Goal: Task Accomplishment & Management: Complete application form

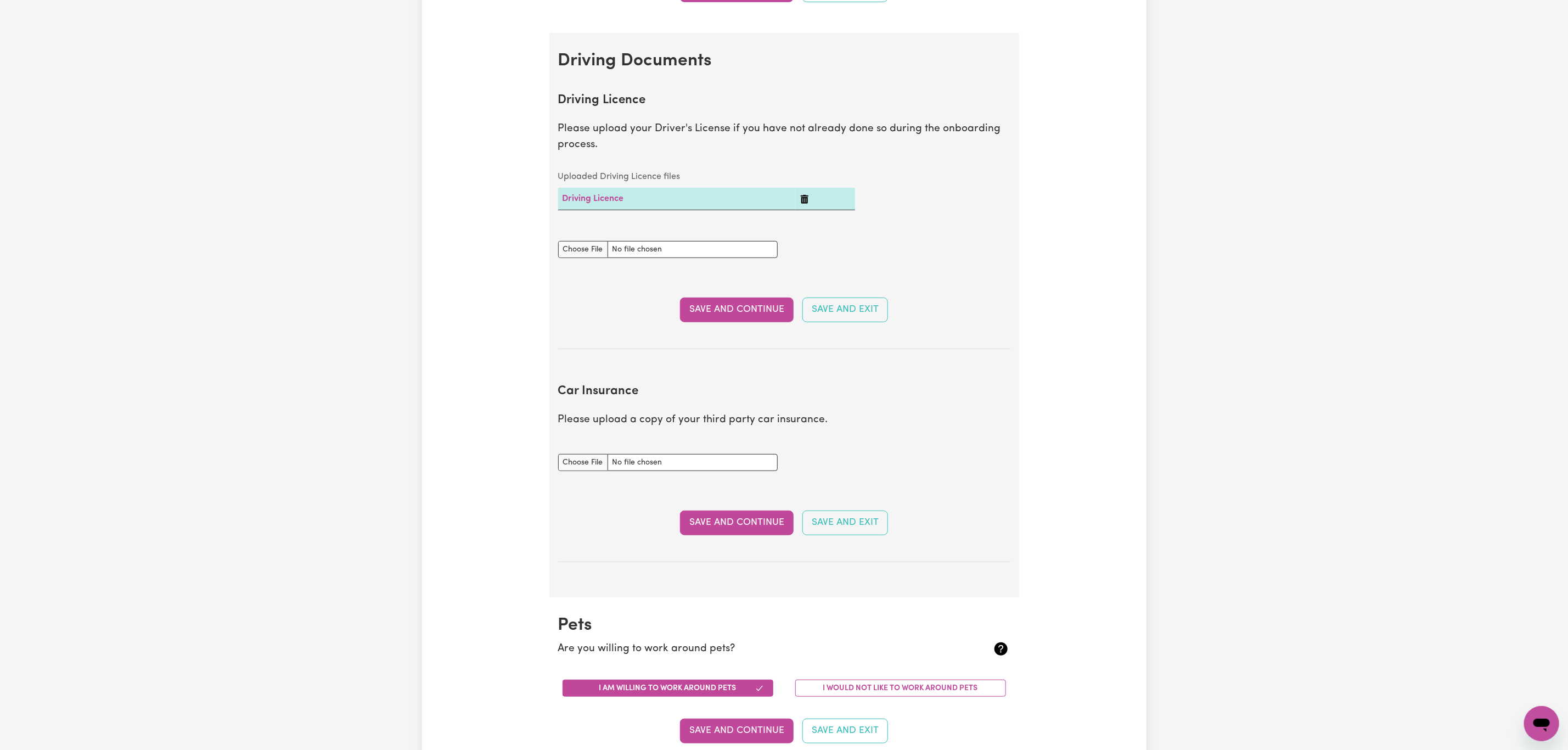
scroll to position [82, 0]
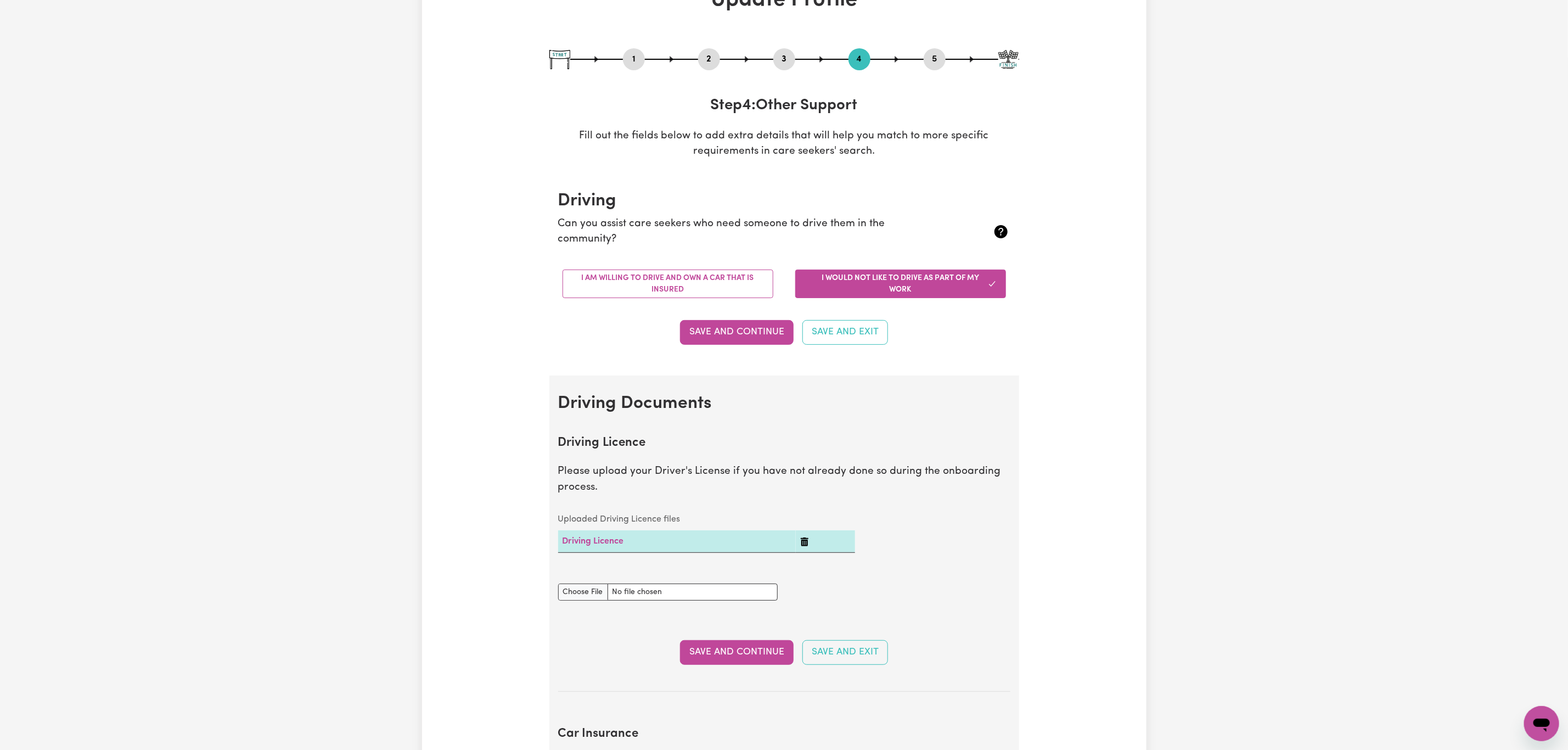
click at [772, 60] on div at bounding box center [784, 60] width 470 height 1
click at [783, 63] on button "3" at bounding box center [785, 59] width 22 height 14
select select "2017"
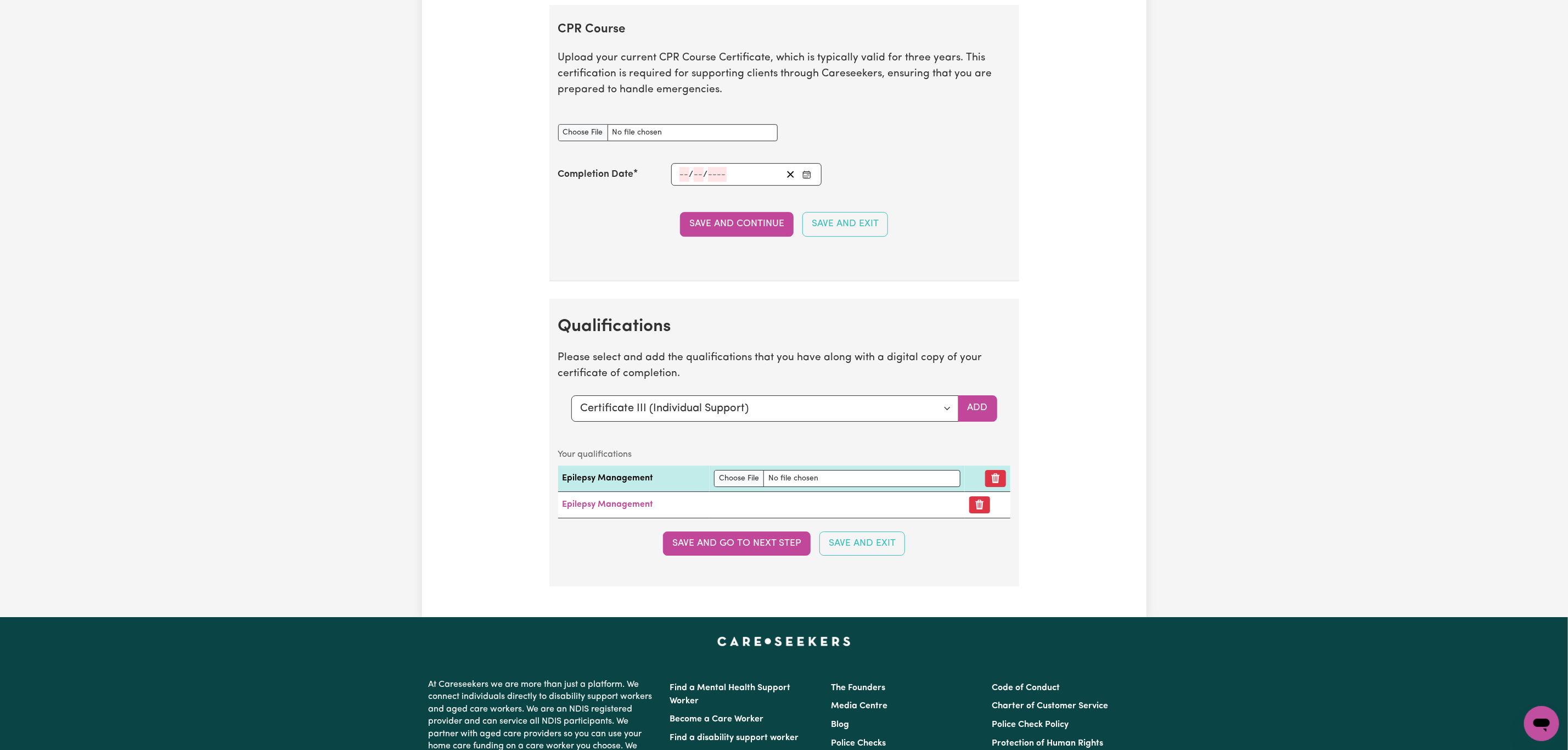
scroll to position [2553, 0]
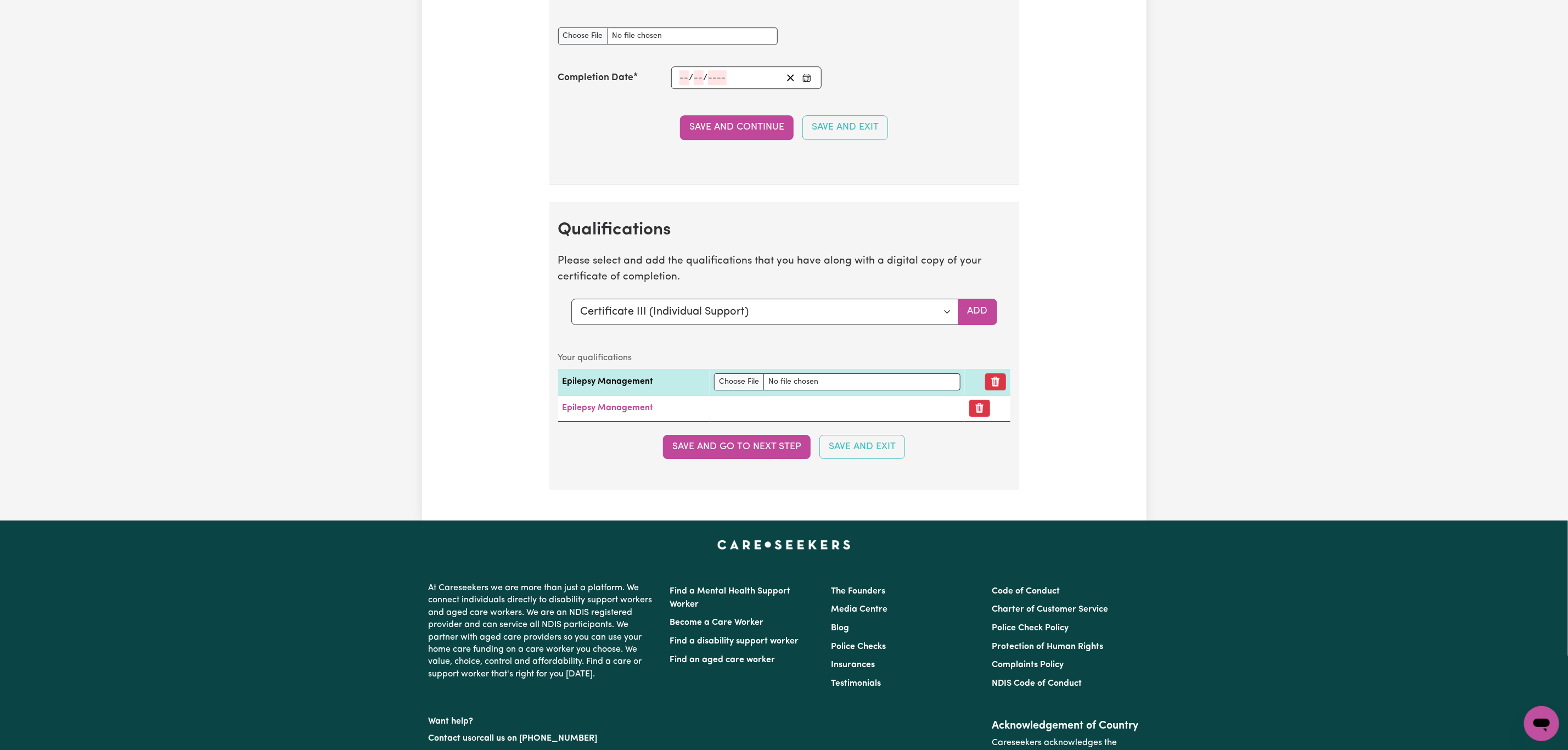
click at [901, 310] on section "Qualifications Please select and add the qualifications that you have along wit…" at bounding box center [784, 346] width 470 height 287
drag, startPoint x: 891, startPoint y: 331, endPoint x: 883, endPoint y: 341, distance: 12.8
click at [891, 325] on select "Select a qualification to add... Certificate III (Individual Support) Certifica…" at bounding box center [765, 311] width 387 height 27
drag, startPoint x: 918, startPoint y: 326, endPoint x: 904, endPoint y: 339, distance: 19.1
click at [918, 325] on select "Select a qualification to add... Certificate III (Individual Support) Certifica…" at bounding box center [765, 311] width 387 height 27
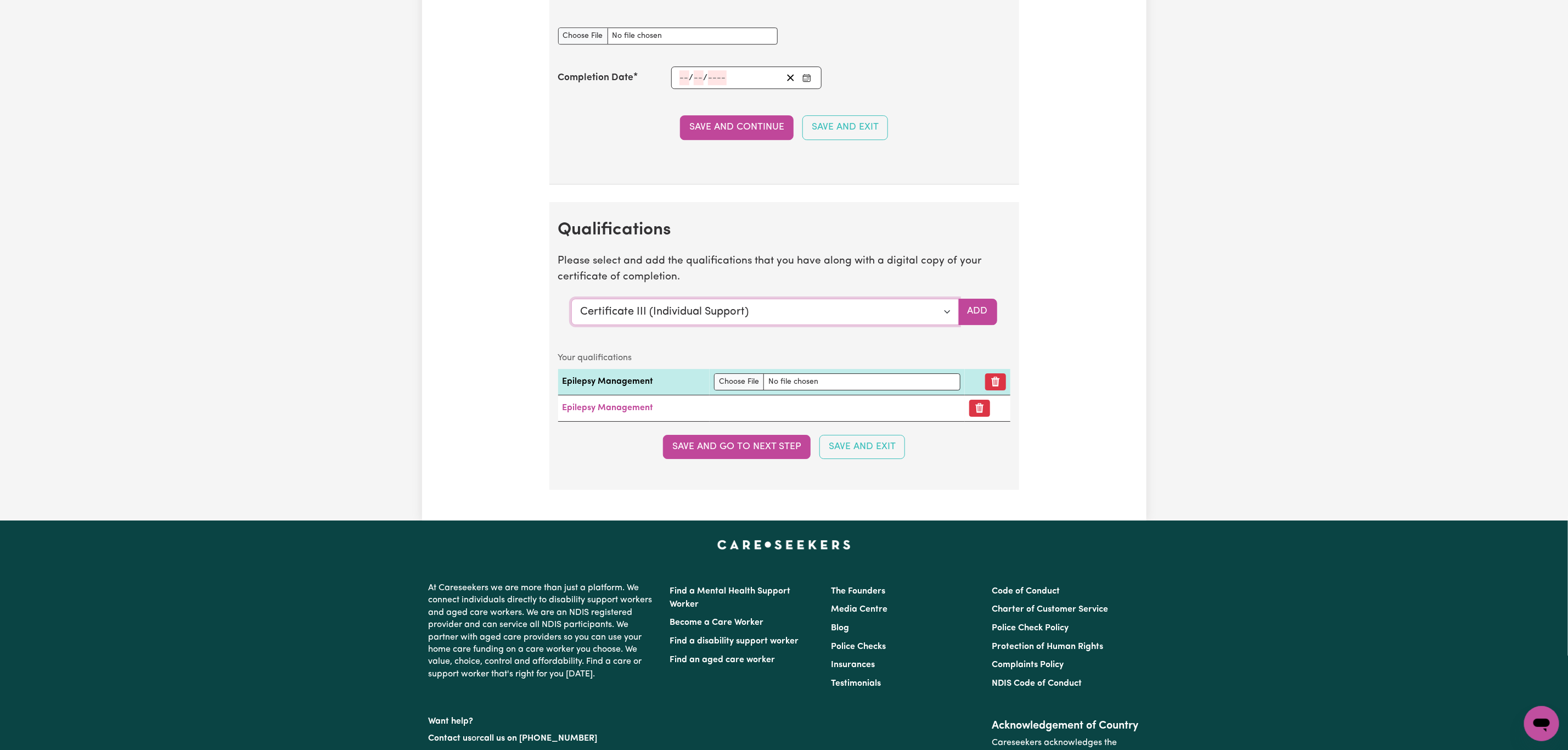
select select "[MEDICAL_DATA]"
click at [571, 315] on select "Select a qualification to add... Certificate III (Individual Support) Certifica…" at bounding box center [765, 311] width 387 height 27
click at [978, 325] on button "Add" at bounding box center [978, 311] width 39 height 27
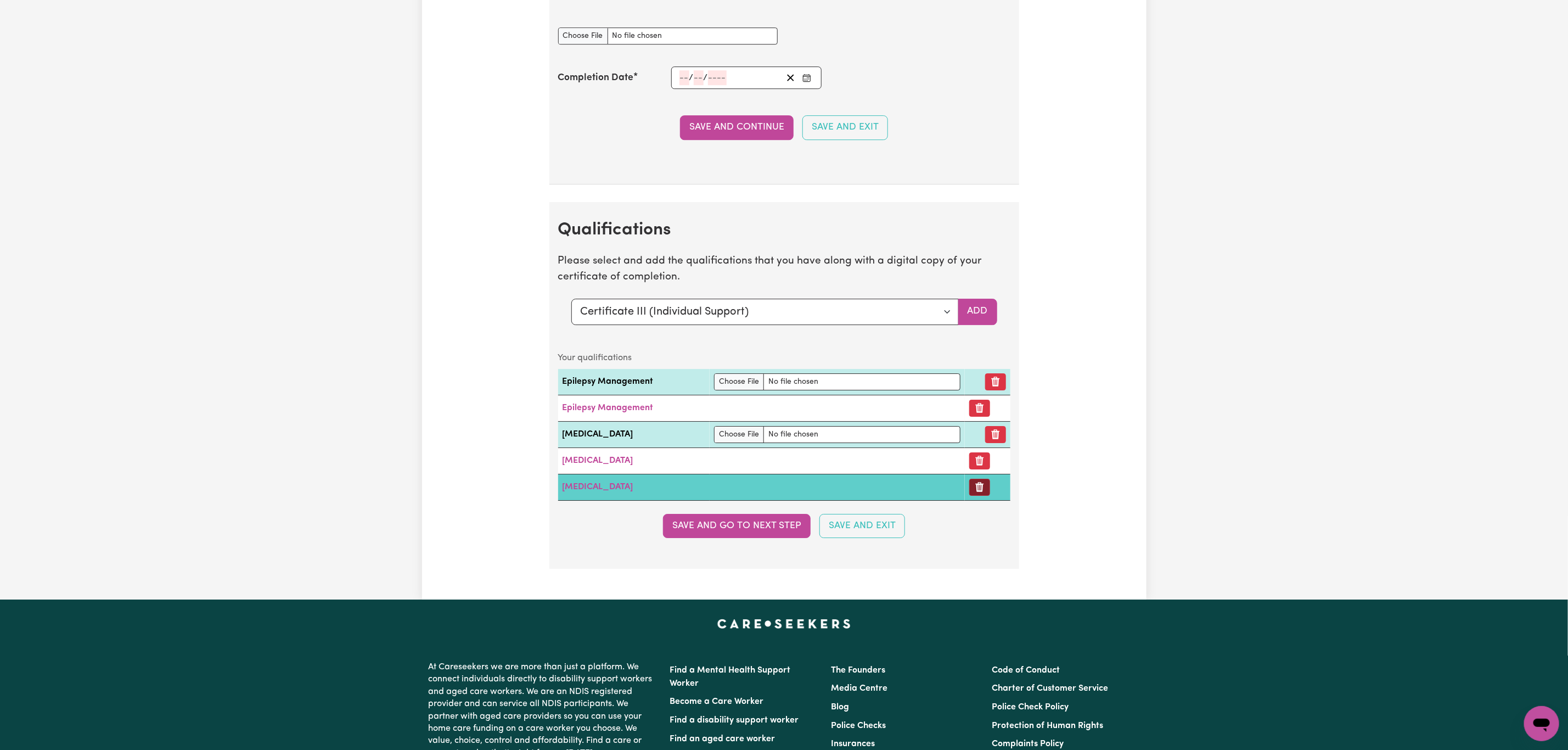
click at [984, 496] on button "Remove certificate" at bounding box center [980, 487] width 21 height 17
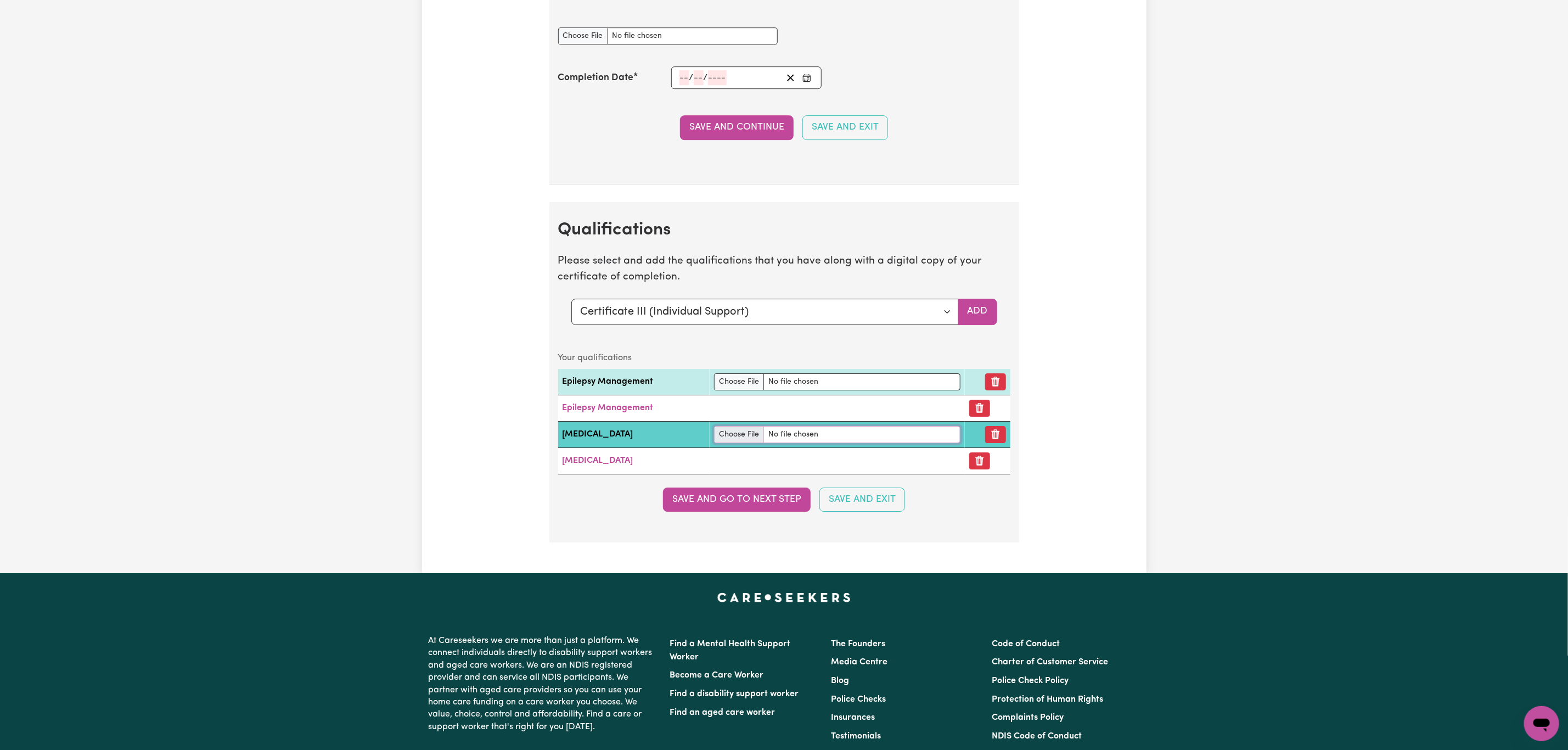
click at [740, 443] on input "file" at bounding box center [837, 435] width 246 height 17
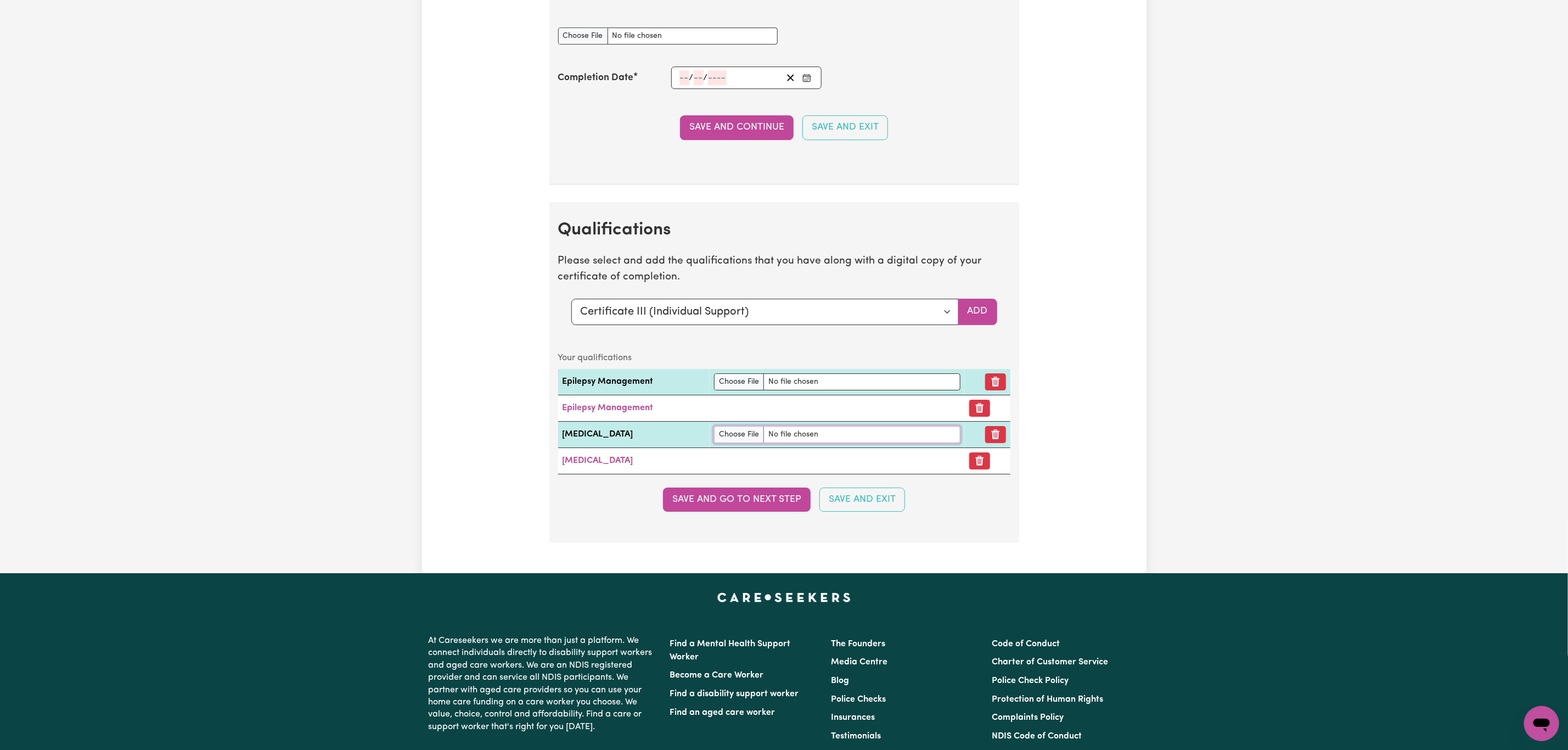
type input "C:\fakepath\medication cert - [PERSON_NAME].png"
click at [758, 512] on button "Save and go to next step" at bounding box center [737, 499] width 148 height 24
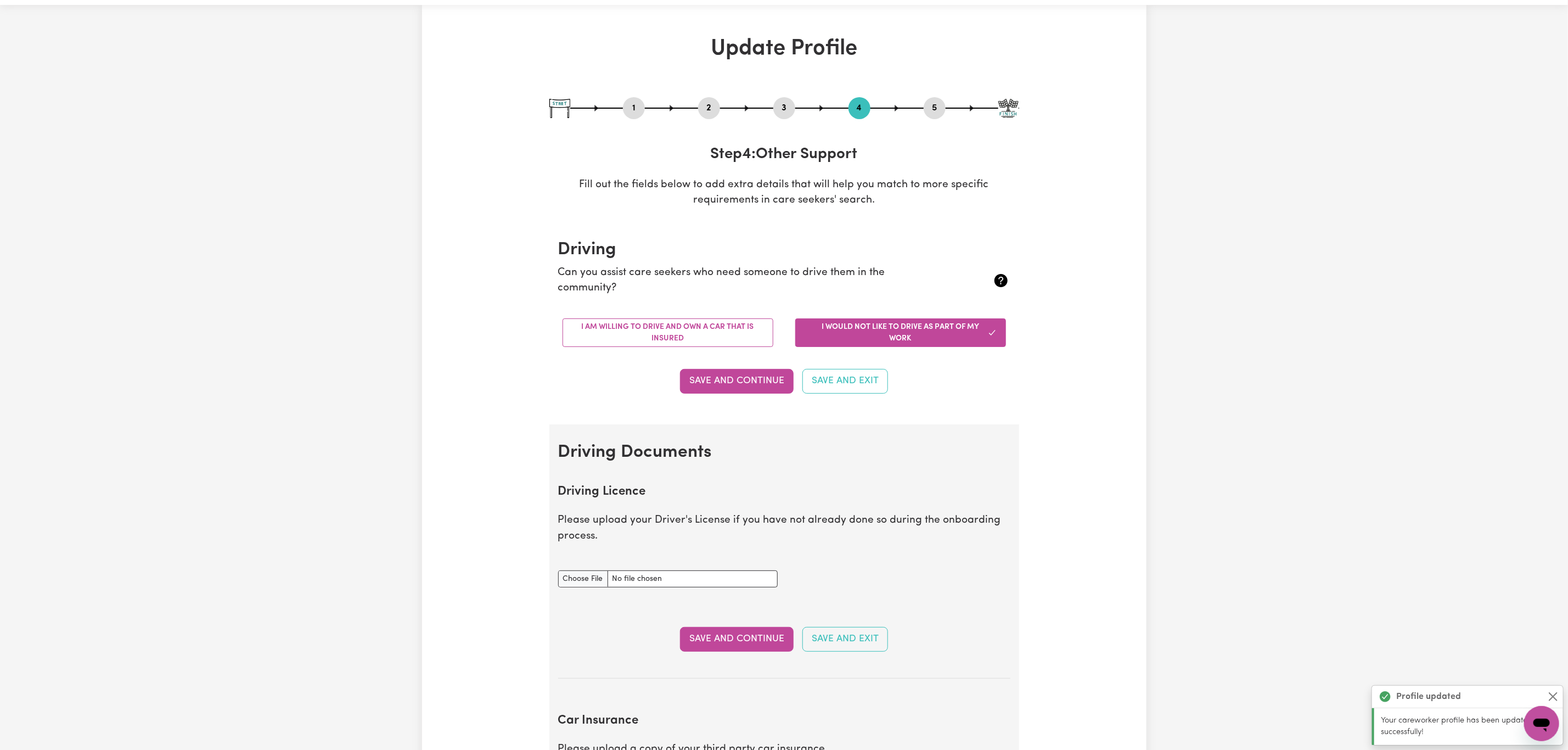
scroll to position [0, 0]
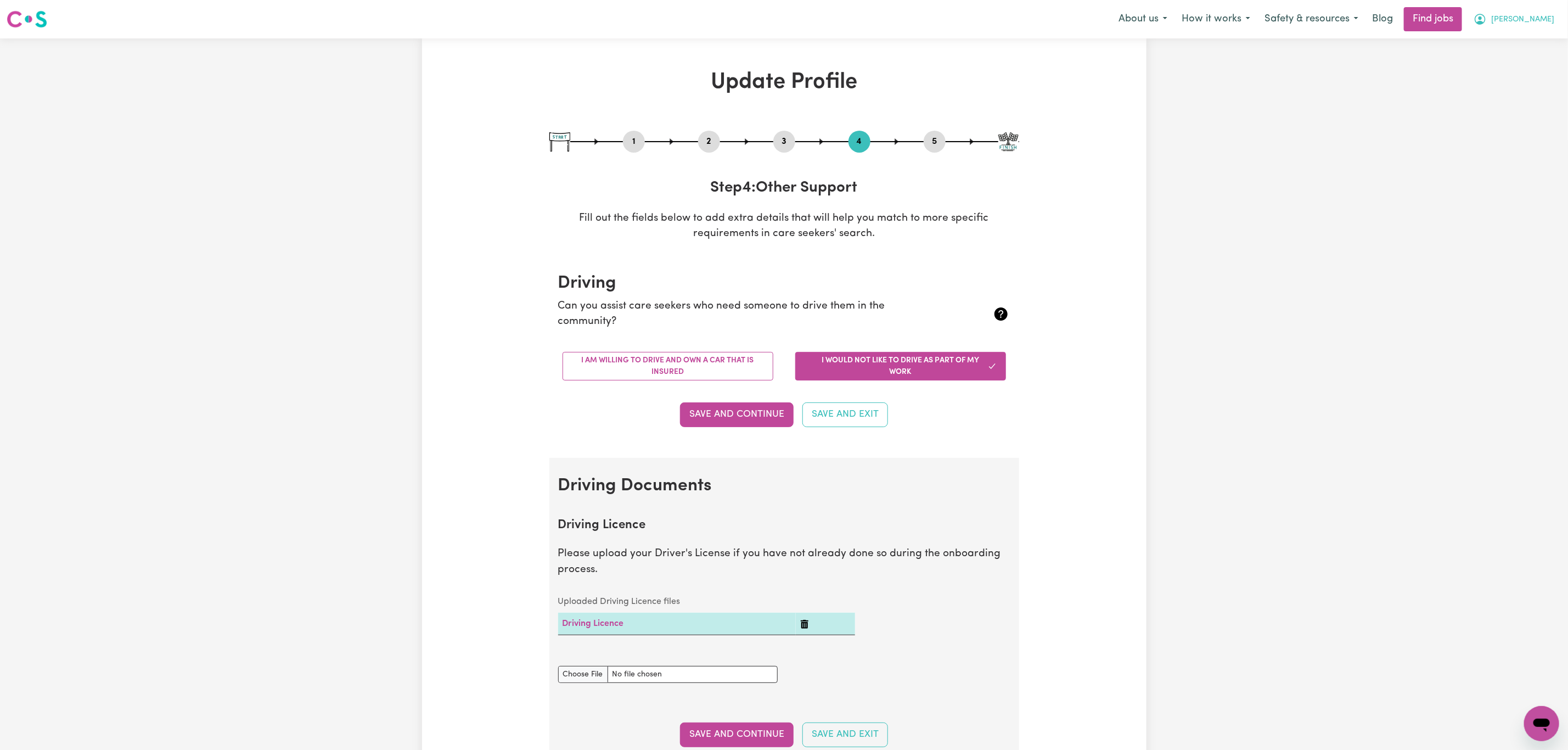
click at [1528, 14] on span "[PERSON_NAME]" at bounding box center [1523, 20] width 63 height 12
click at [1507, 42] on link "My Account" at bounding box center [1517, 42] width 87 height 21
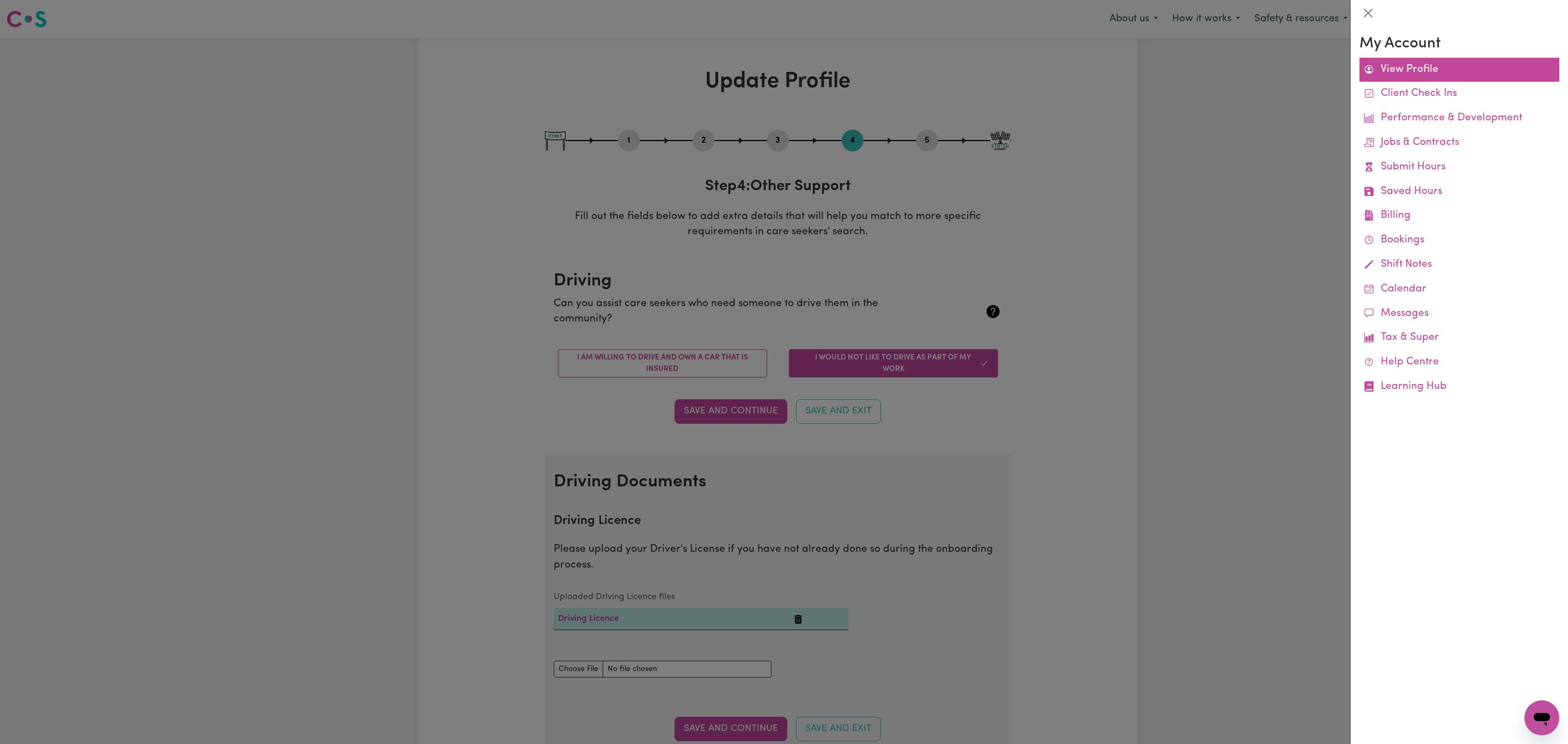
click at [1373, 62] on span at bounding box center [1369, 69] width 10 height 16
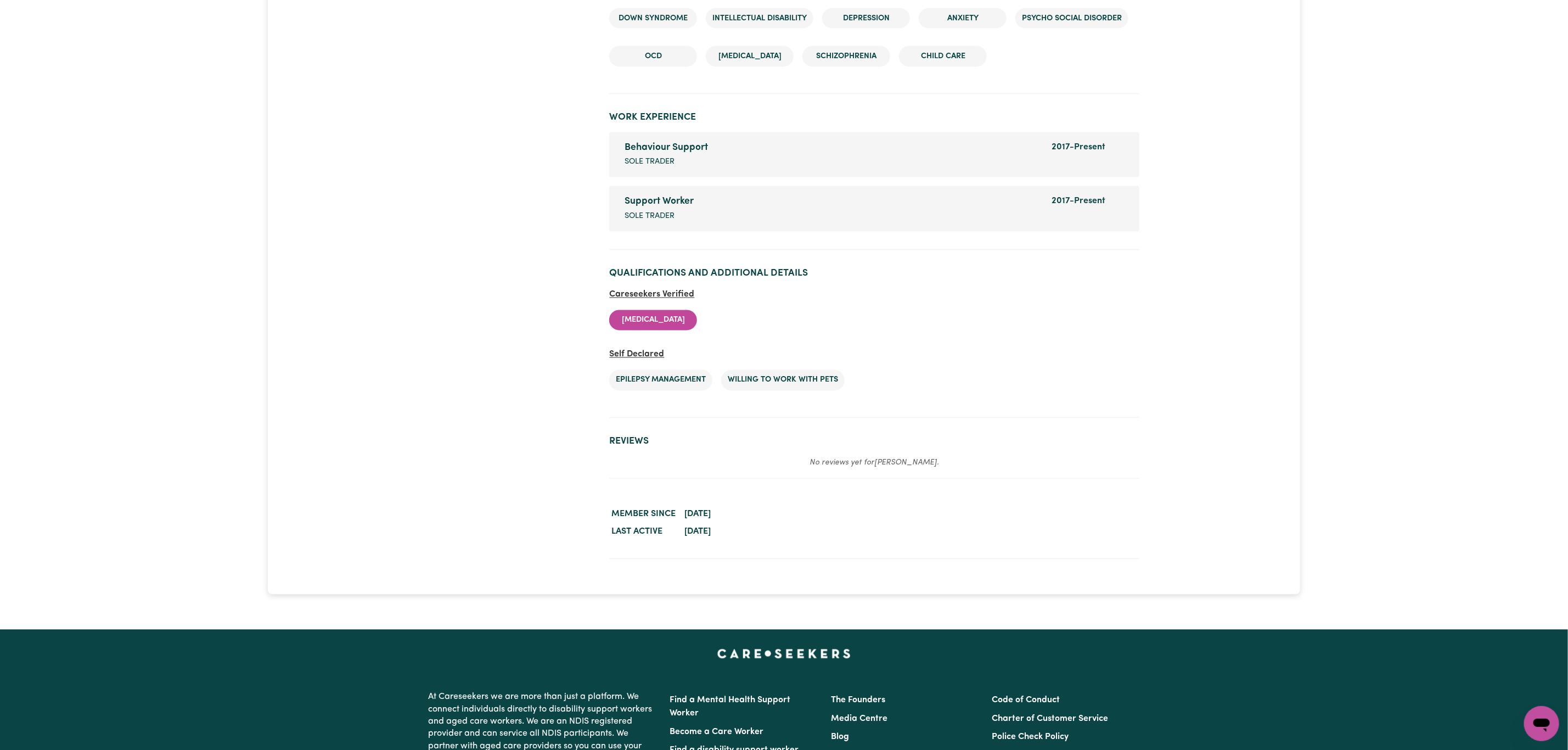
scroll to position [1482, 0]
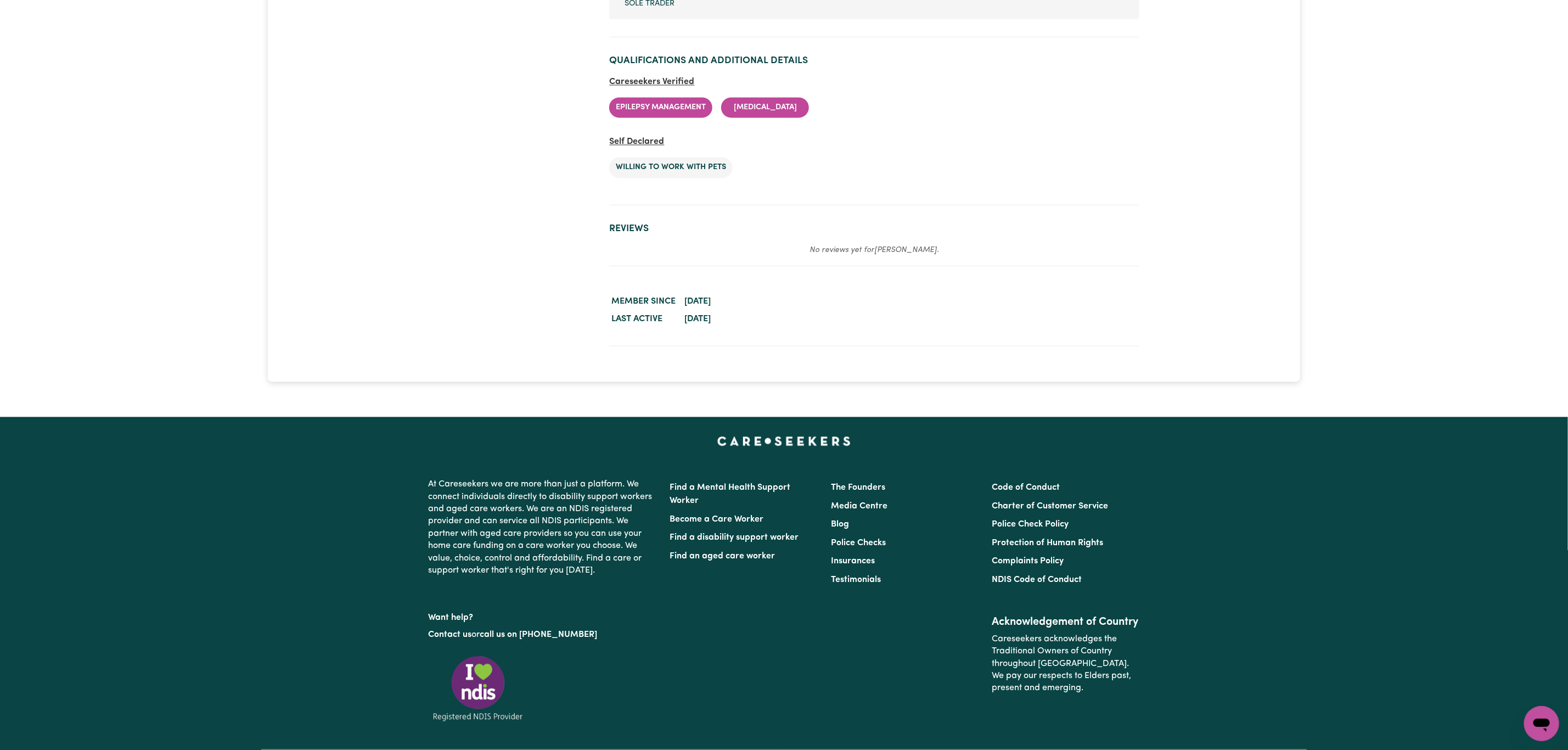
scroll to position [1374, 0]
